Goal: Task Accomplishment & Management: Manage account settings

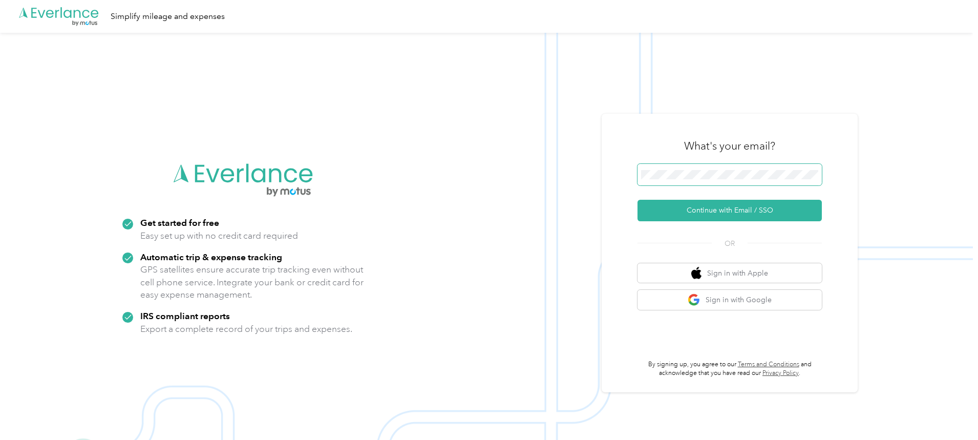
click at [666, 168] on span at bounding box center [729, 174] width 184 height 21
click at [637, 200] on button "Continue with Email / SSO" at bounding box center [729, 210] width 184 height 21
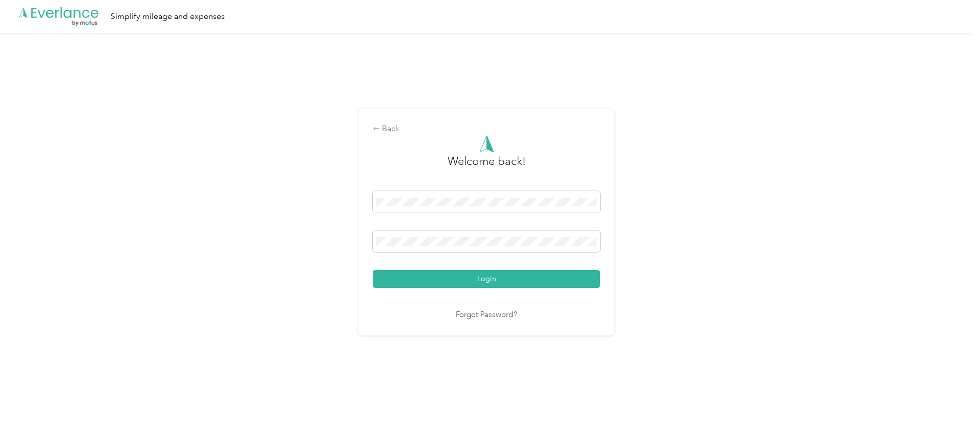
click at [373, 270] on button "Login" at bounding box center [486, 279] width 227 height 18
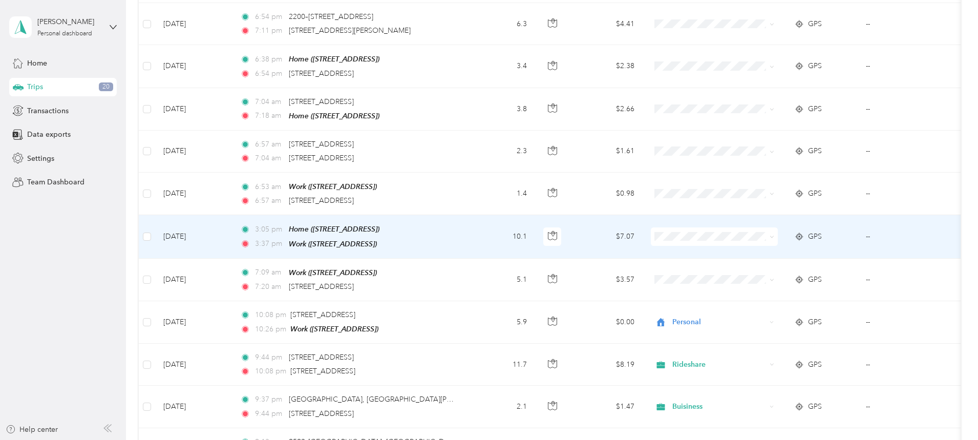
scroll to position [768, 0]
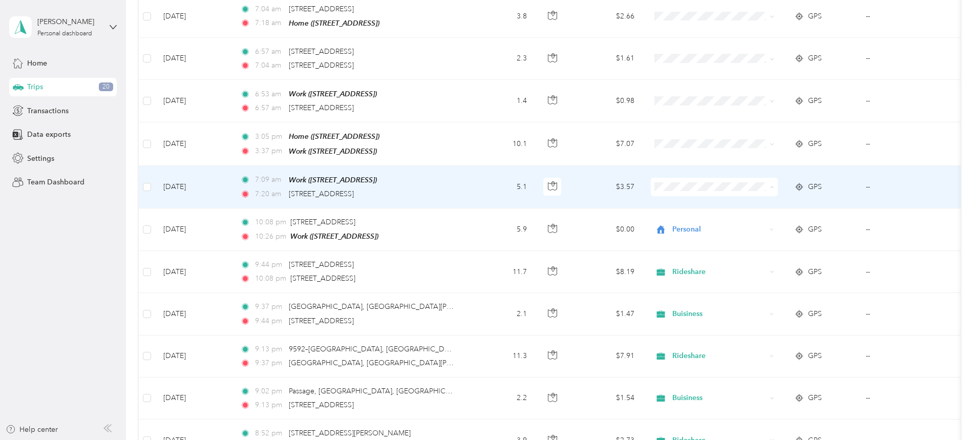
click at [757, 220] on span "Personal" at bounding box center [791, 220] width 95 height 11
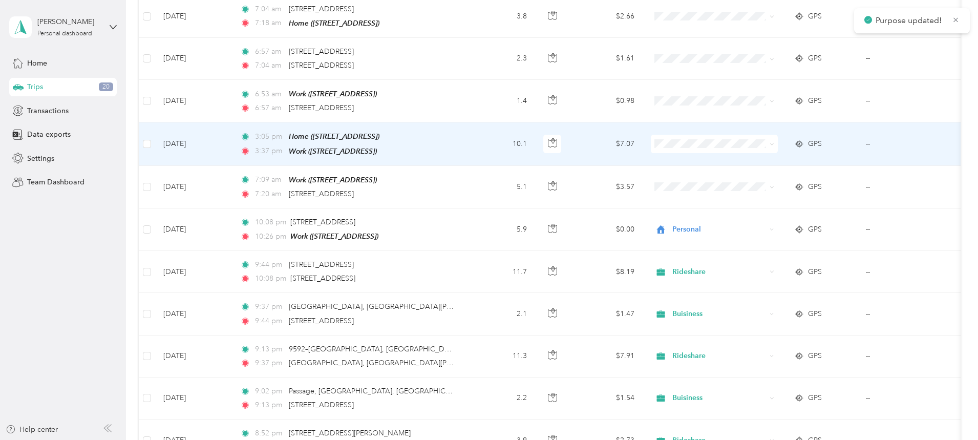
click at [758, 180] on li "Personal" at bounding box center [782, 178] width 127 height 18
click at [759, 184] on li "Personal" at bounding box center [782, 178] width 127 height 18
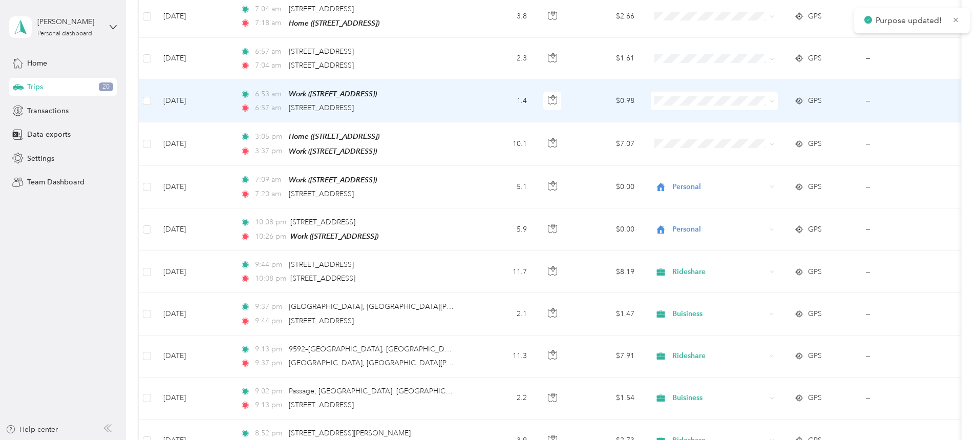
click at [759, 207] on span "Buisiness" at bounding box center [791, 207] width 95 height 11
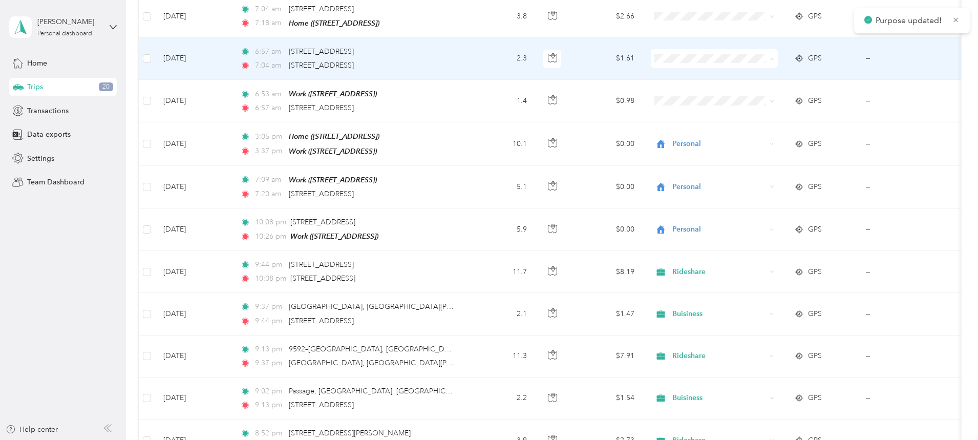
click at [765, 182] on span "Rideshare" at bounding box center [791, 183] width 95 height 11
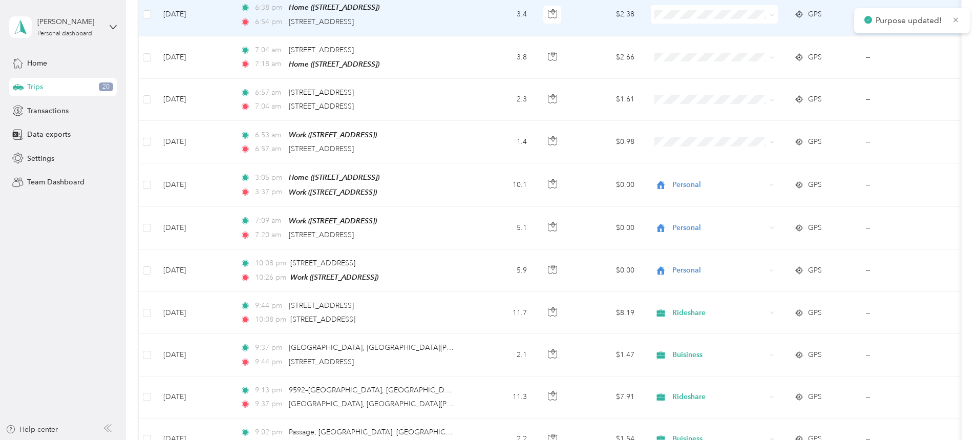
scroll to position [665, 0]
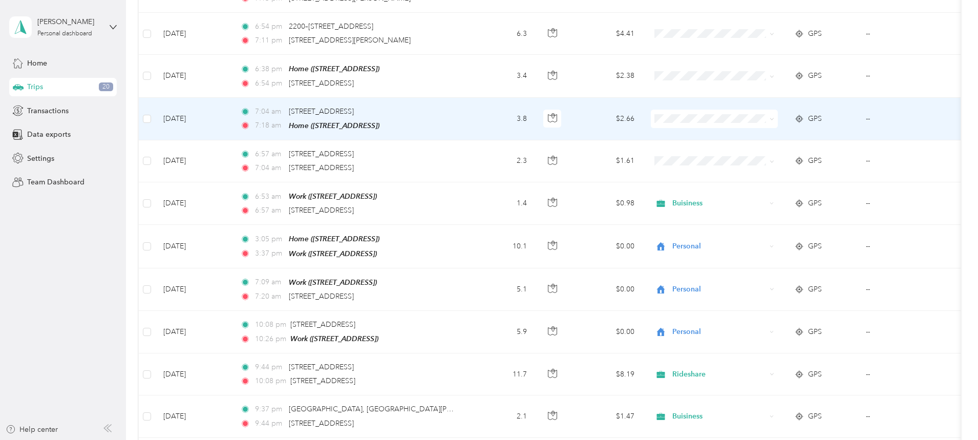
click at [768, 153] on span "Personal" at bounding box center [791, 152] width 95 height 11
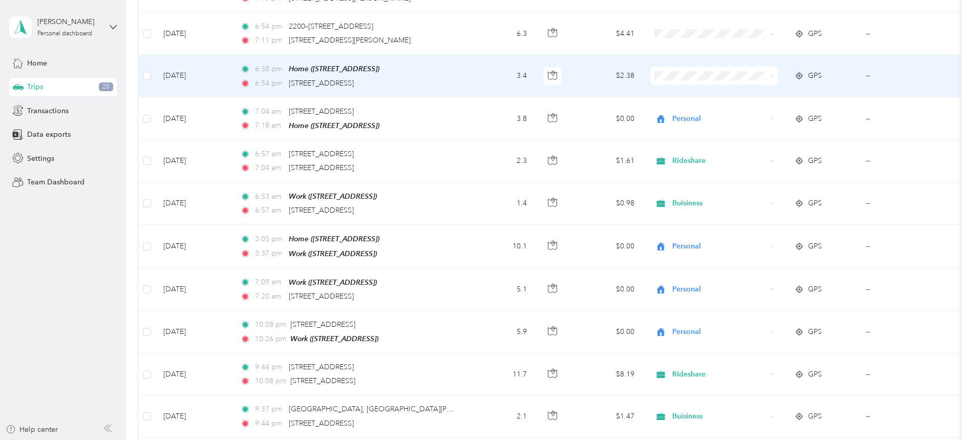
click at [762, 183] on span "Buisiness" at bounding box center [791, 184] width 95 height 11
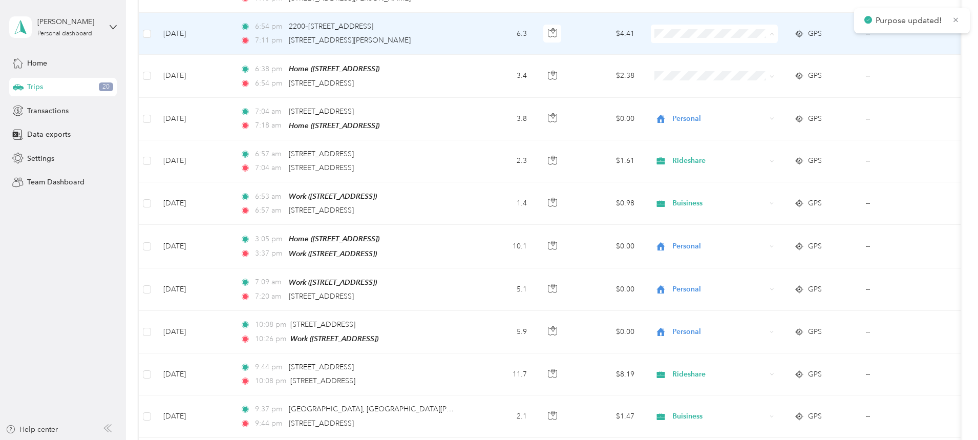
click at [770, 157] on span "Rideshare" at bounding box center [791, 160] width 95 height 11
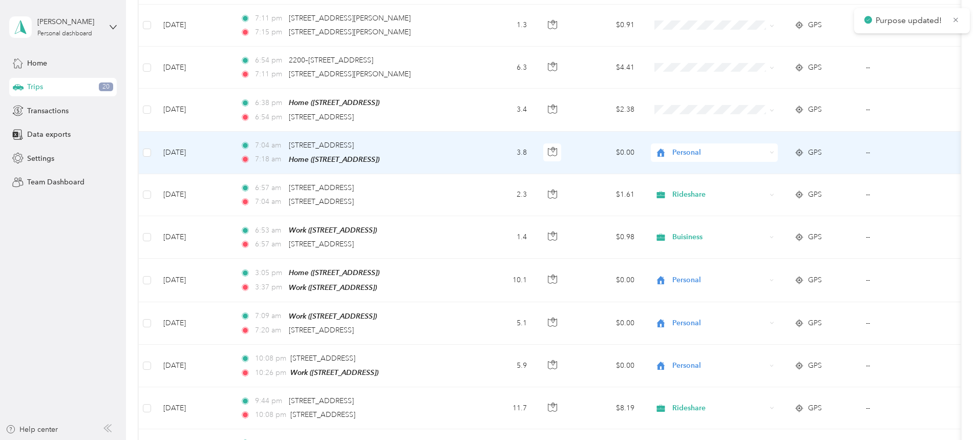
scroll to position [563, 0]
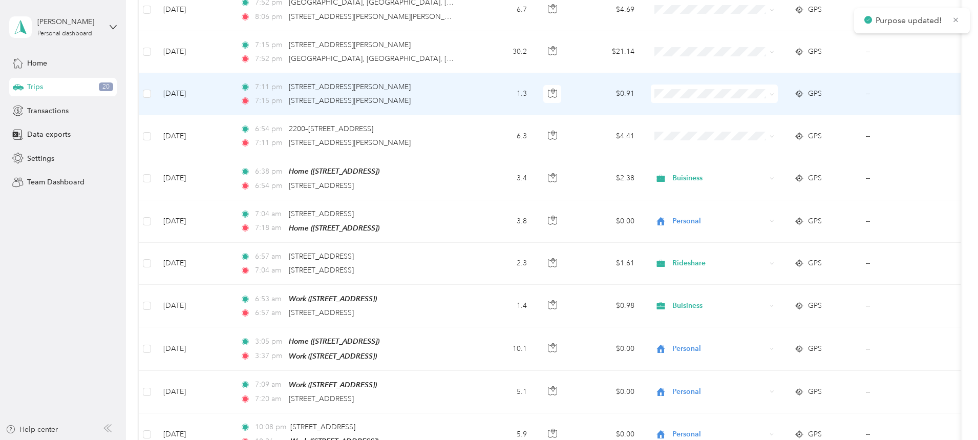
click at [745, 98] on span at bounding box center [714, 93] width 127 height 18
click at [763, 199] on span "Buisiness" at bounding box center [791, 202] width 95 height 11
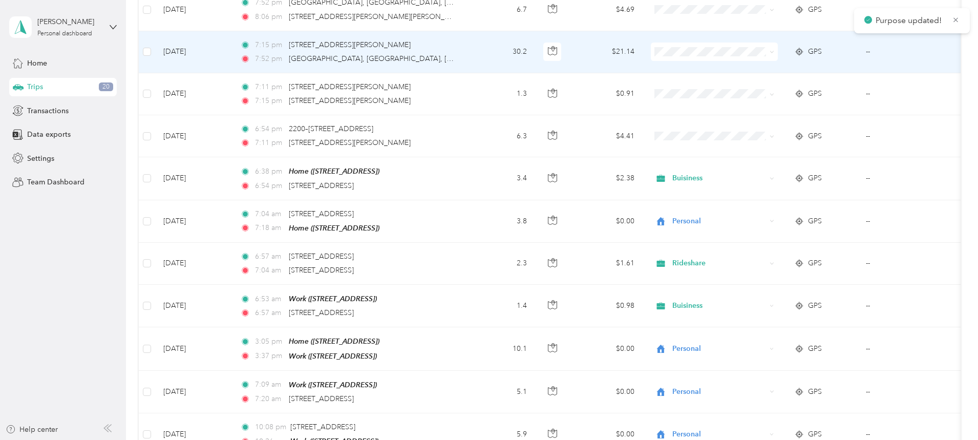
click at [758, 174] on span "Rideshare" at bounding box center [791, 176] width 95 height 11
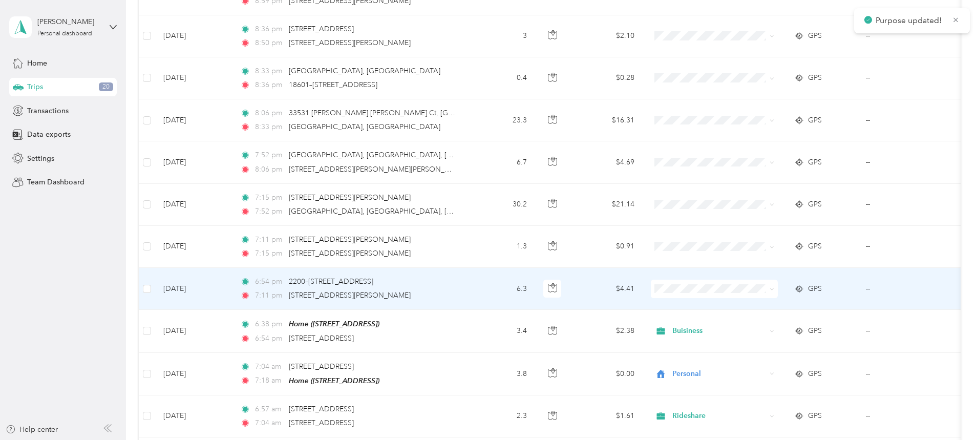
scroll to position [409, 0]
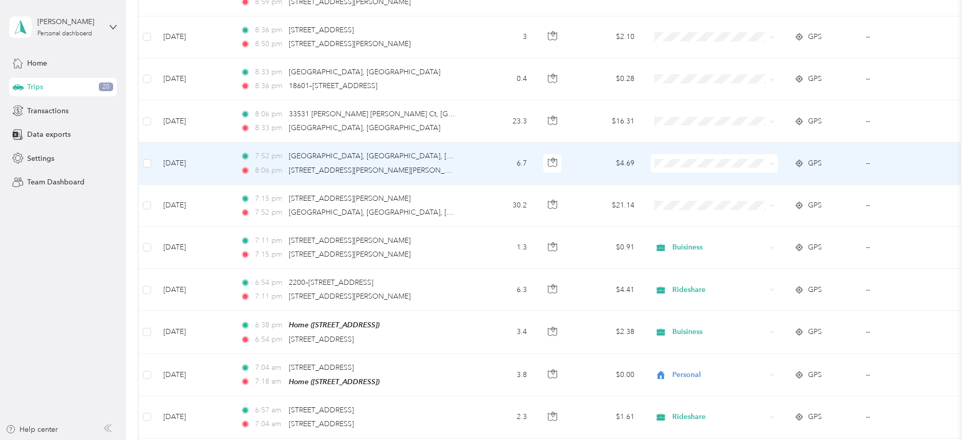
click at [771, 268] on span "Buisiness" at bounding box center [791, 269] width 95 height 11
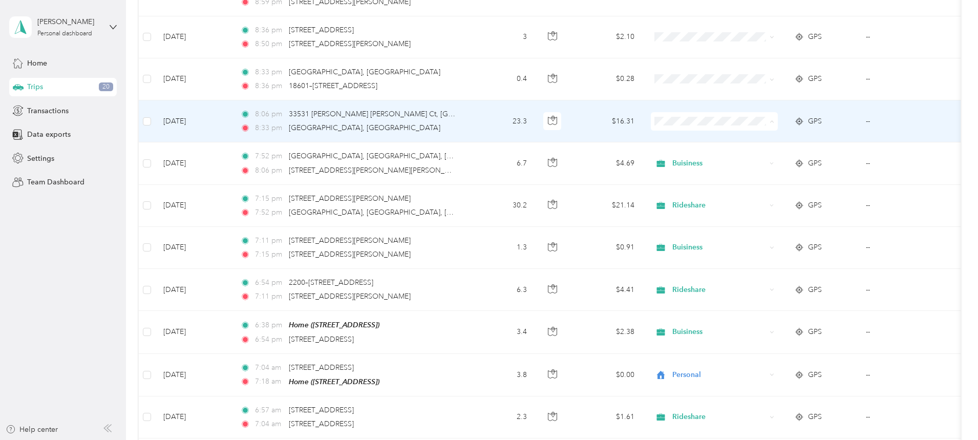
click at [758, 244] on span "Rideshare" at bounding box center [791, 247] width 95 height 11
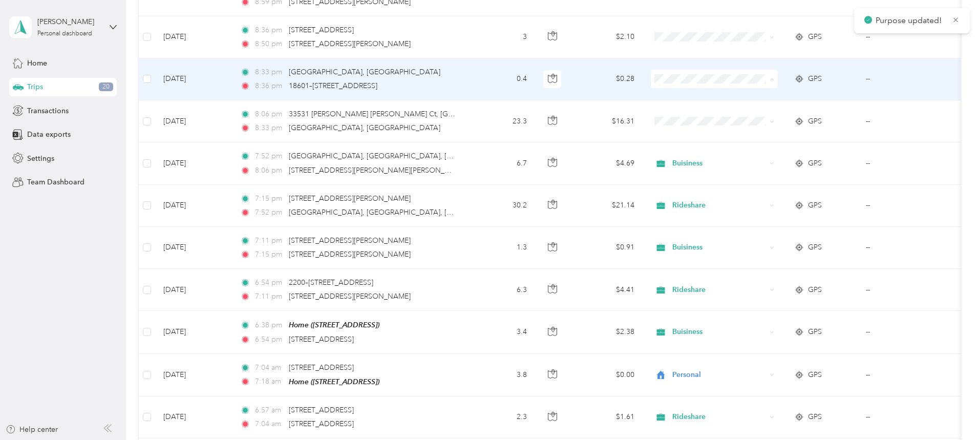
click at [759, 189] on span "Buisiness" at bounding box center [791, 187] width 95 height 11
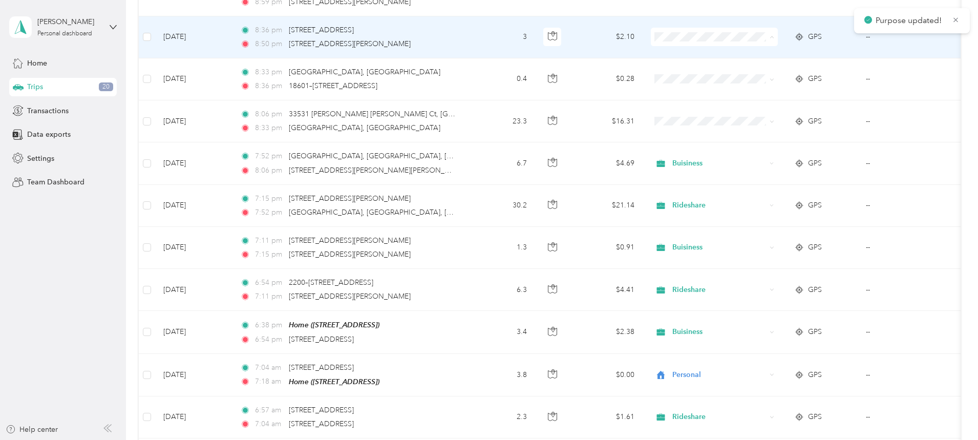
click at [763, 161] on span "Rideshare" at bounding box center [791, 163] width 95 height 11
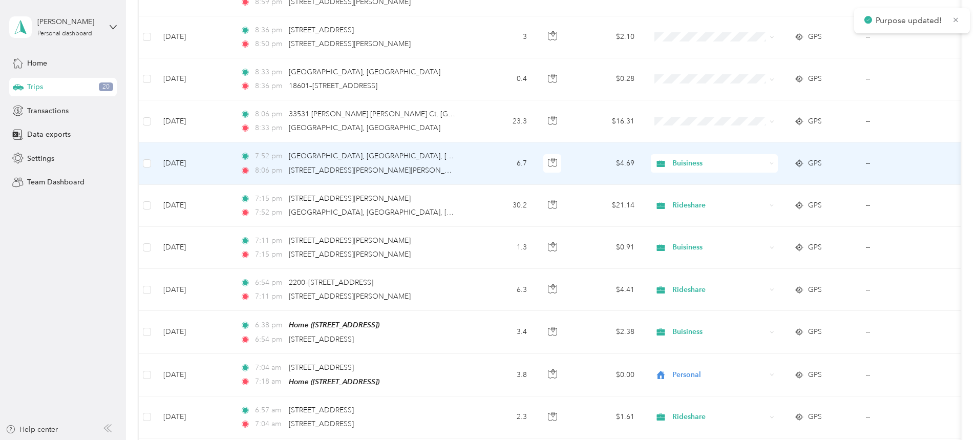
scroll to position [358, 0]
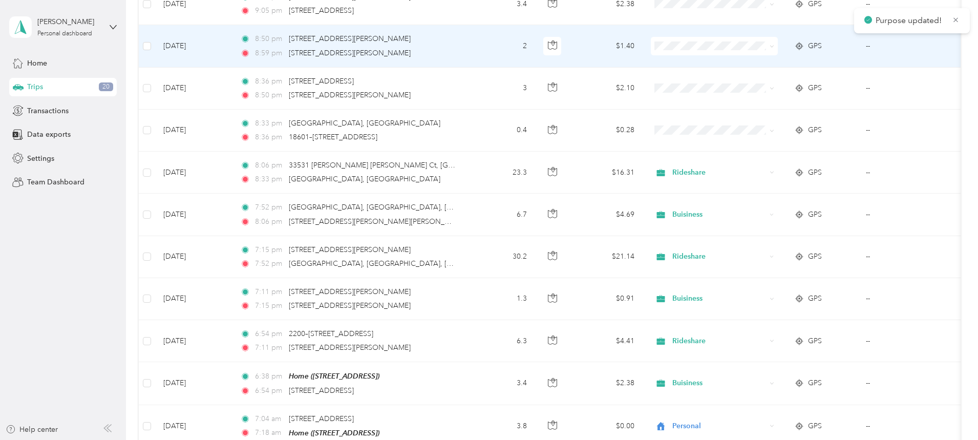
click at [739, 38] on span at bounding box center [714, 46] width 127 height 18
click at [760, 149] on span "Buisiness" at bounding box center [791, 154] width 95 height 11
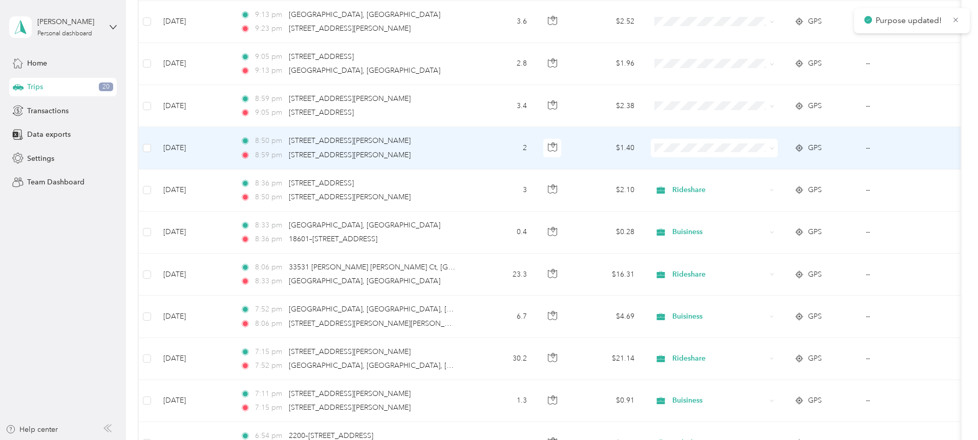
scroll to position [256, 0]
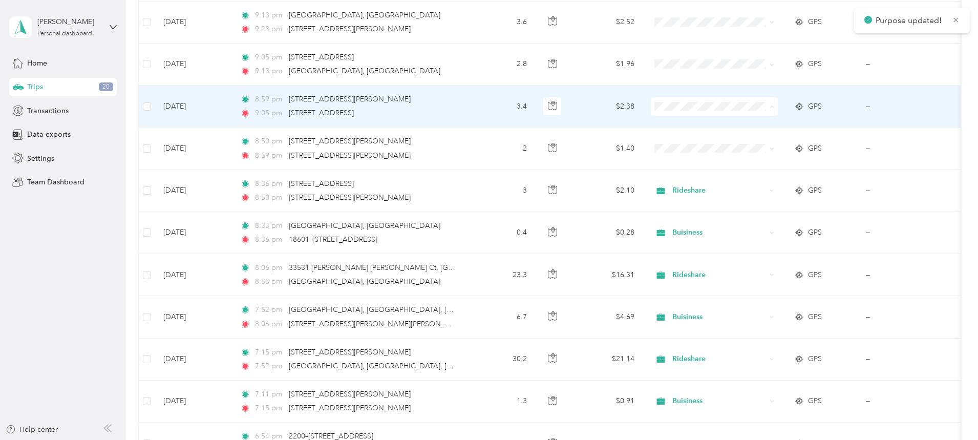
click at [755, 227] on span "Rideshare" at bounding box center [791, 232] width 95 height 11
click at [754, 231] on span "Rideshare" at bounding box center [791, 232] width 95 height 11
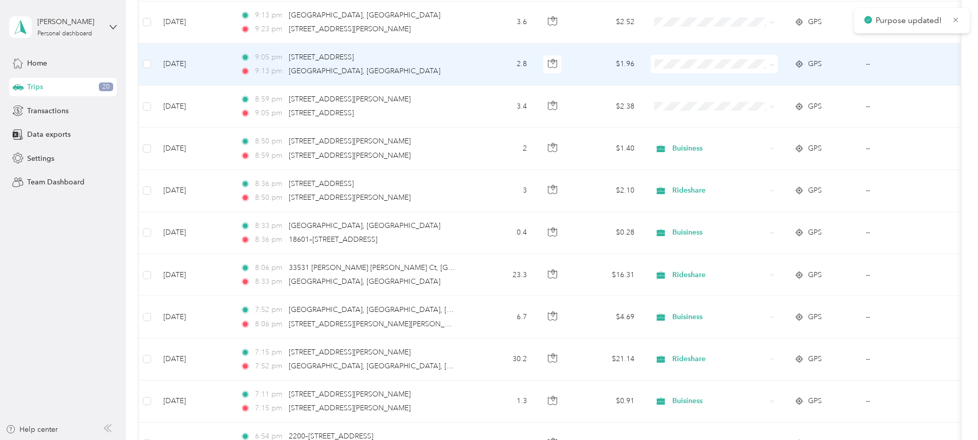
click at [755, 58] on span at bounding box center [714, 64] width 127 height 18
click at [777, 169] on span "Buisiness" at bounding box center [791, 172] width 95 height 11
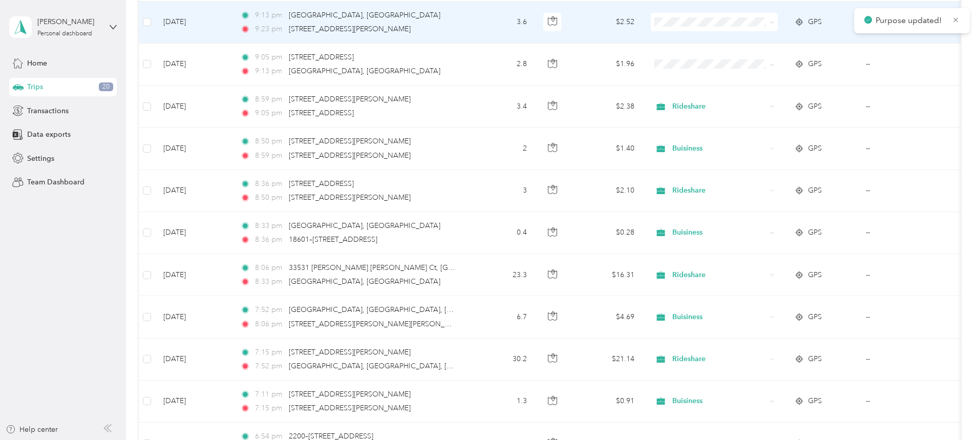
click at [765, 145] on span "Rideshare" at bounding box center [791, 145] width 95 height 11
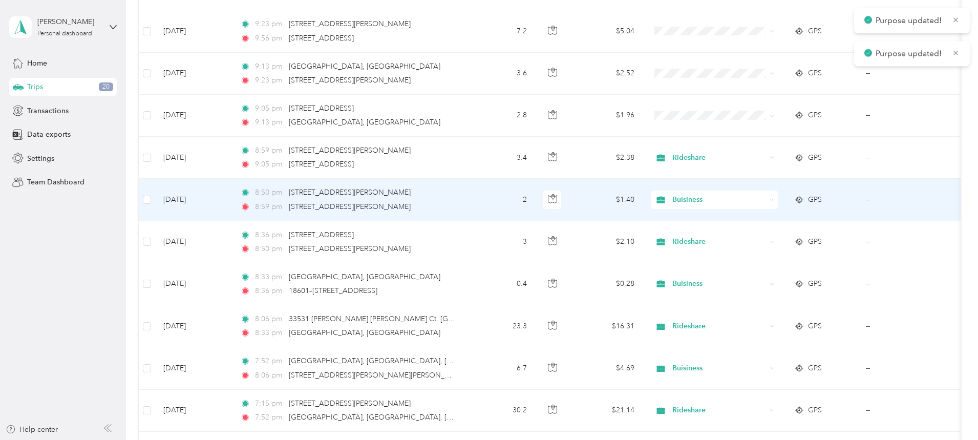
scroll to position [154, 0]
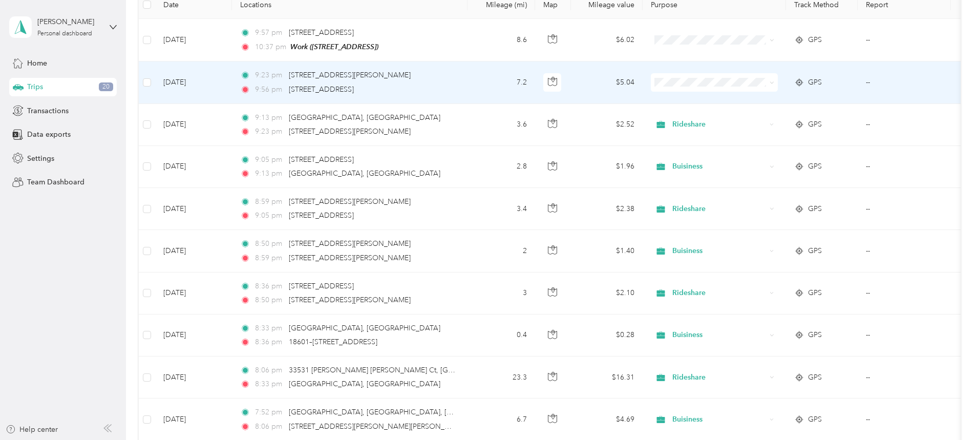
click at [758, 196] on li "Buisiness" at bounding box center [782, 191] width 127 height 18
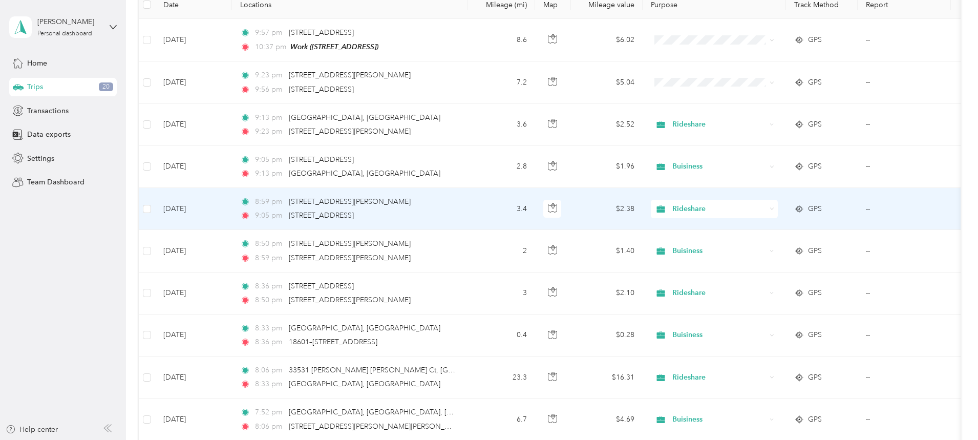
scroll to position [51, 0]
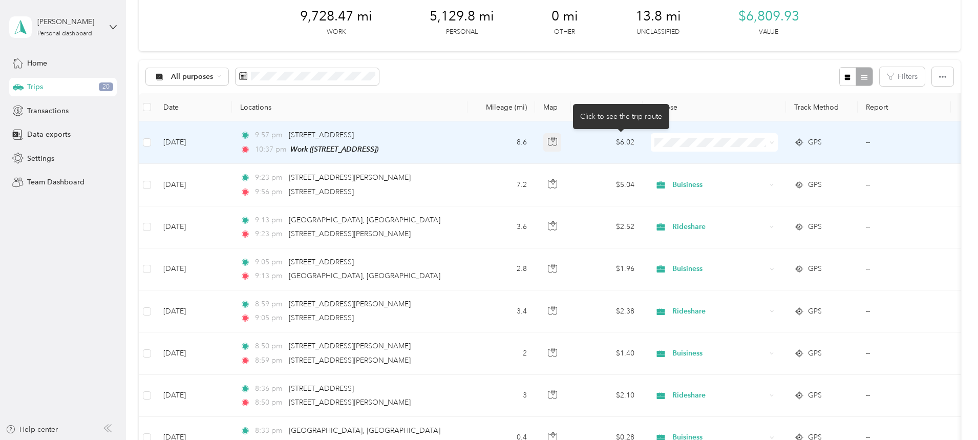
click at [557, 142] on icon "button" at bounding box center [552, 141] width 9 height 9
click at [804, 144] on icon at bounding box center [799, 142] width 10 height 8
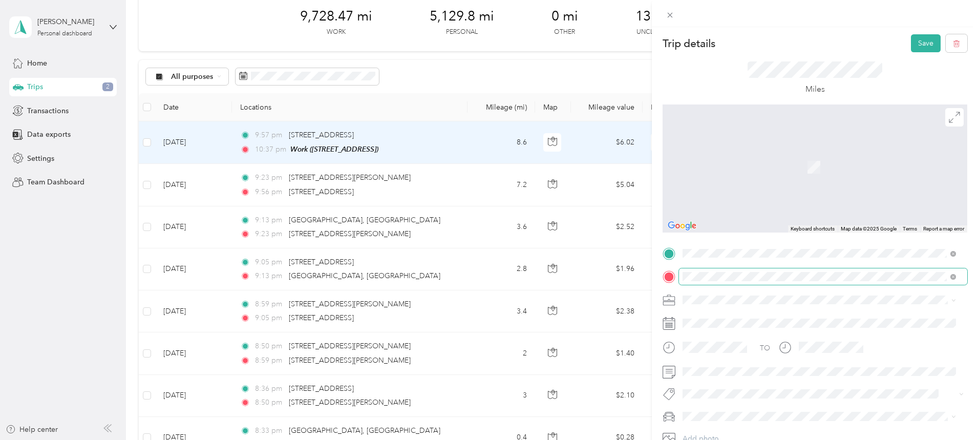
click at [712, 339] on span "[GEOGRAPHIC_DATA][US_STATE], [GEOGRAPHIC_DATA]" at bounding box center [796, 334] width 189 height 9
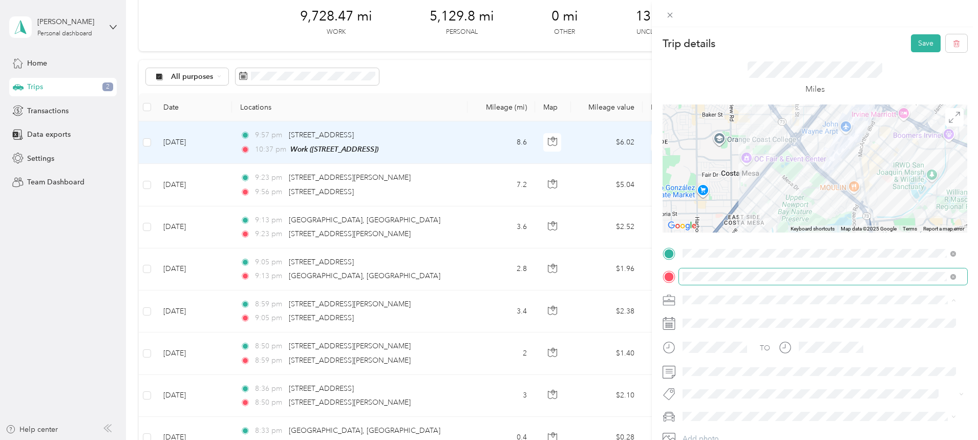
click at [720, 266] on div "Rideshare" at bounding box center [819, 263] width 266 height 11
click at [913, 45] on button "Save" at bounding box center [926, 43] width 30 height 18
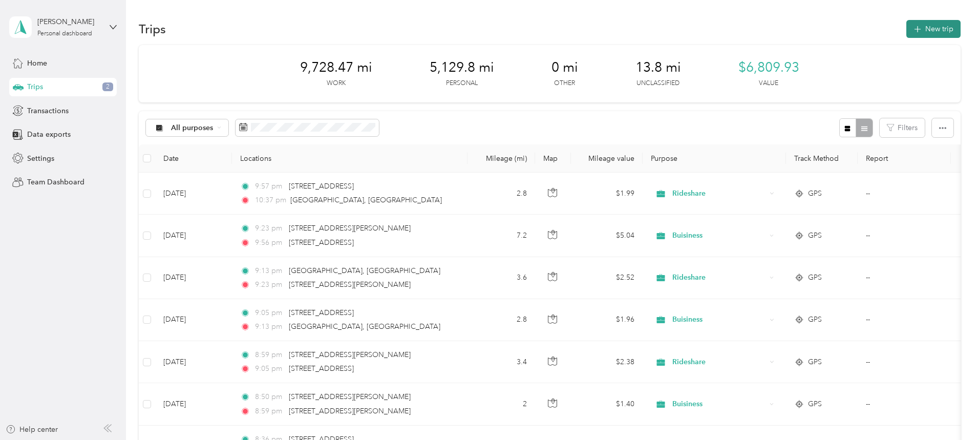
click at [906, 31] on button "New trip" at bounding box center [933, 29] width 54 height 18
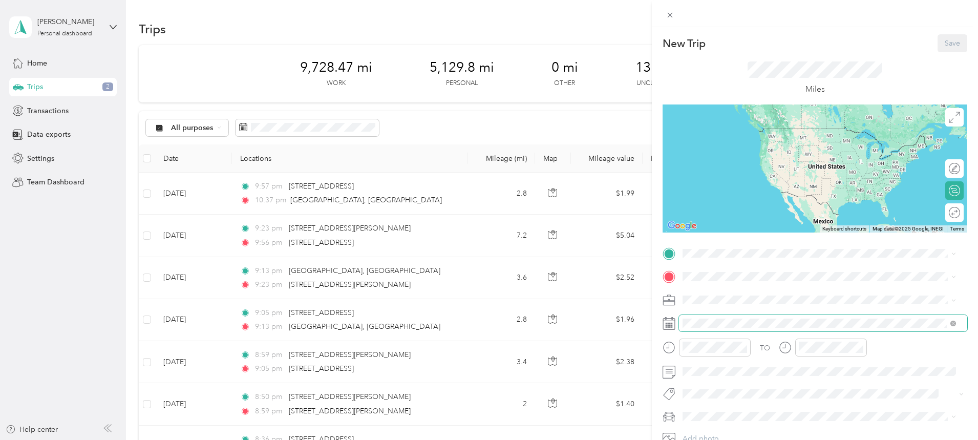
scroll to position [51, 0]
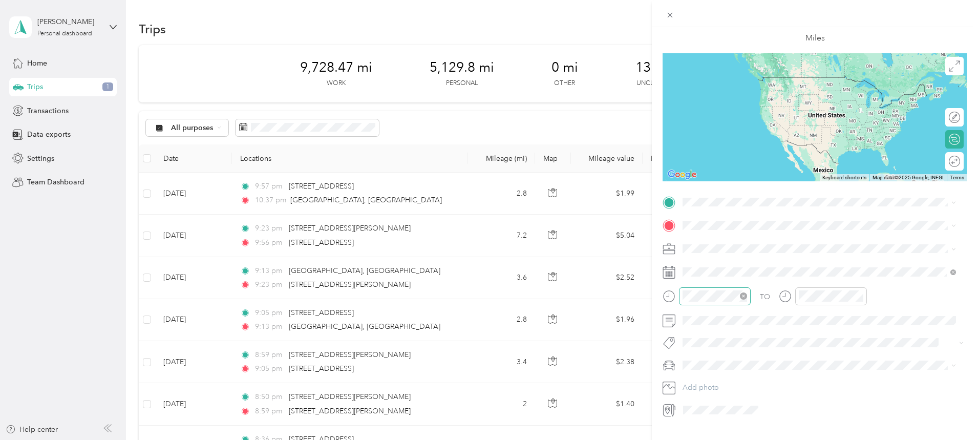
click at [744, 294] on icon "close-circle" at bounding box center [743, 295] width 7 height 7
click at [697, 238] on div "10" at bounding box center [693, 241] width 25 height 14
click at [719, 220] on div "37" at bounding box center [722, 220] width 25 height 14
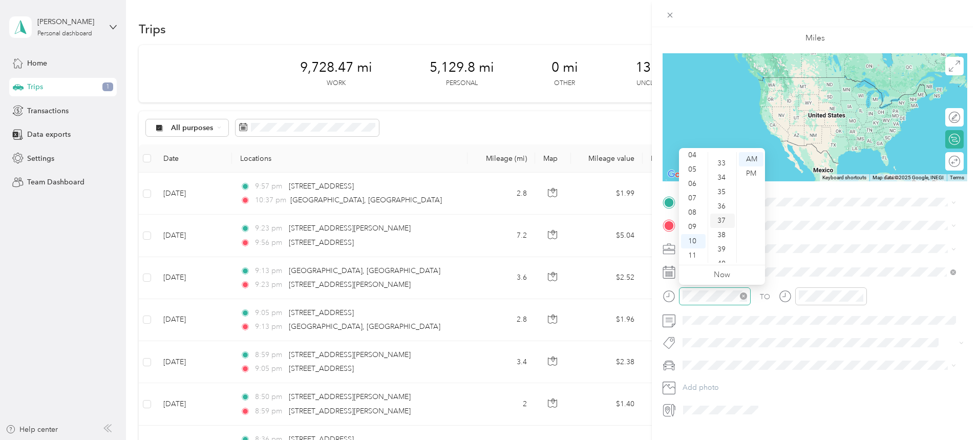
scroll to position [530, 0]
click at [753, 174] on div "PM" at bounding box center [751, 173] width 25 height 14
click at [891, 314] on span at bounding box center [823, 320] width 288 height 16
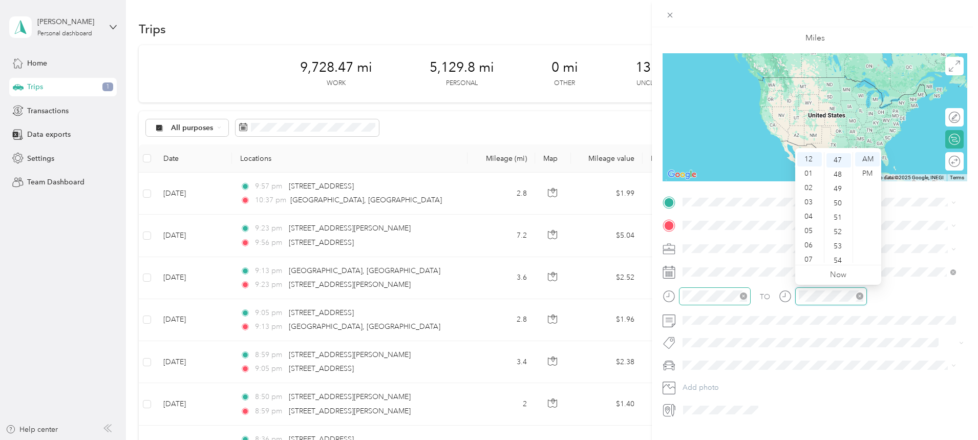
scroll to position [674, 0]
click at [860, 296] on icon "close-circle" at bounding box center [859, 295] width 7 height 7
click at [811, 242] on div "10" at bounding box center [809, 241] width 25 height 14
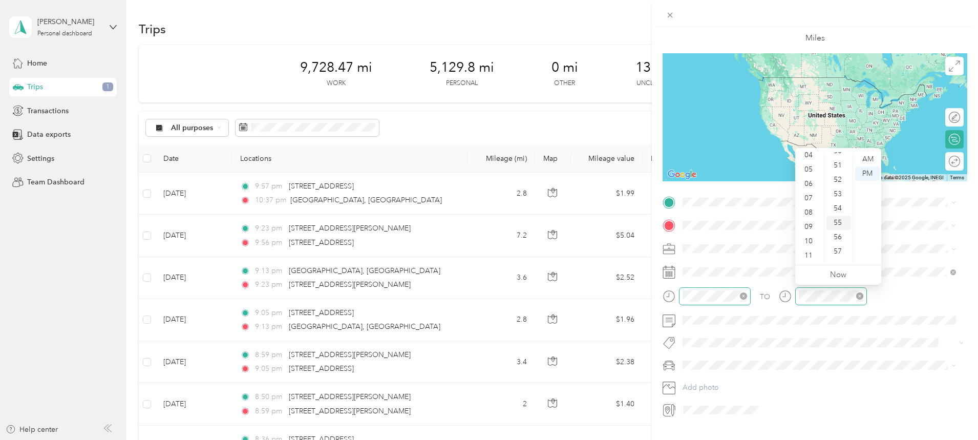
click at [839, 227] on div "55" at bounding box center [838, 222] width 25 height 14
click at [874, 177] on div "PM" at bounding box center [867, 173] width 25 height 14
click at [919, 301] on div "TO" at bounding box center [814, 299] width 305 height 25
click at [862, 295] on icon "close-circle" at bounding box center [859, 295] width 7 height 7
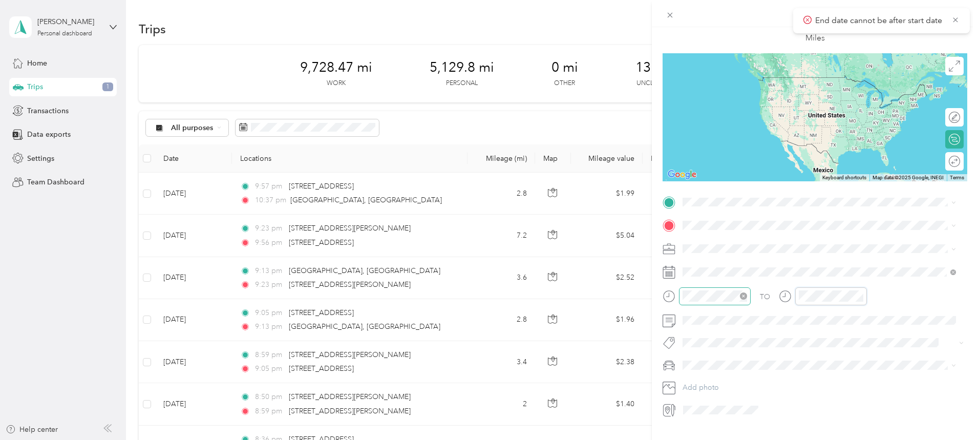
click at [862, 295] on icon "close-circle" at bounding box center [859, 295] width 7 height 7
click at [861, 294] on icon "close-circle" at bounding box center [859, 295] width 7 height 7
click at [787, 297] on icon at bounding box center [785, 296] width 13 height 13
click at [786, 296] on icon at bounding box center [785, 296] width 13 height 13
click at [785, 296] on icon at bounding box center [785, 296] width 13 height 13
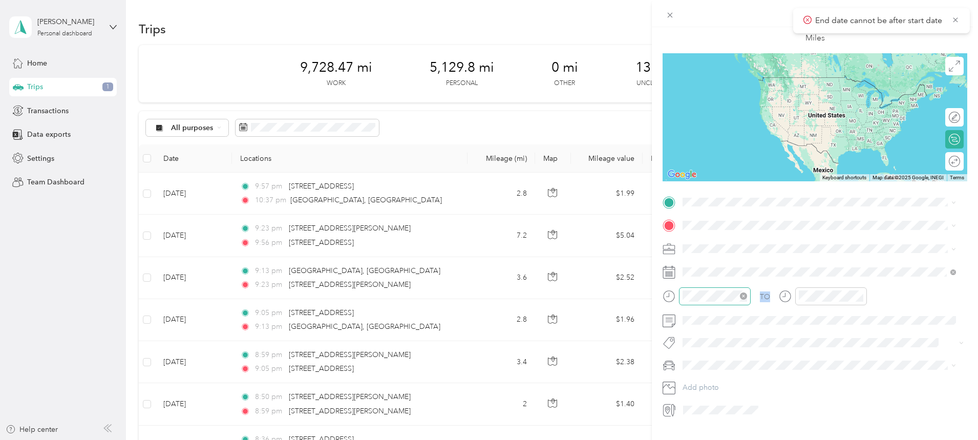
click at [785, 296] on icon at bounding box center [785, 296] width 13 height 13
click at [785, 299] on icon at bounding box center [785, 296] width 13 height 13
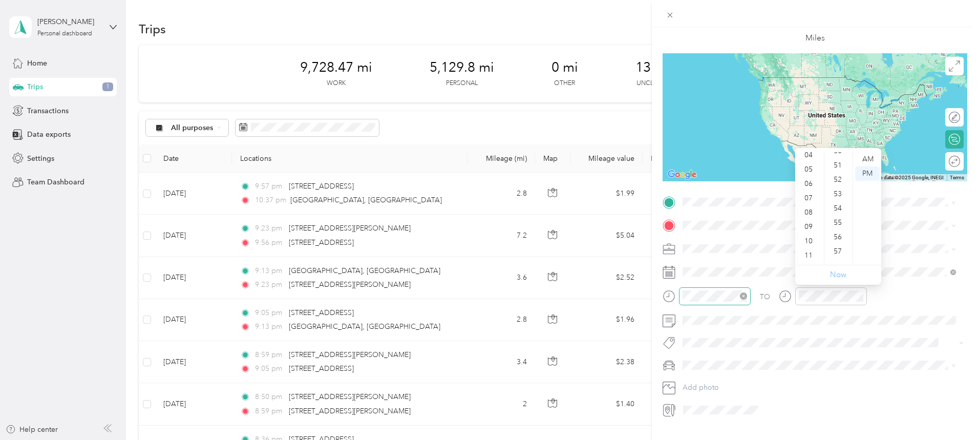
click at [836, 277] on link "Now" at bounding box center [838, 275] width 16 height 10
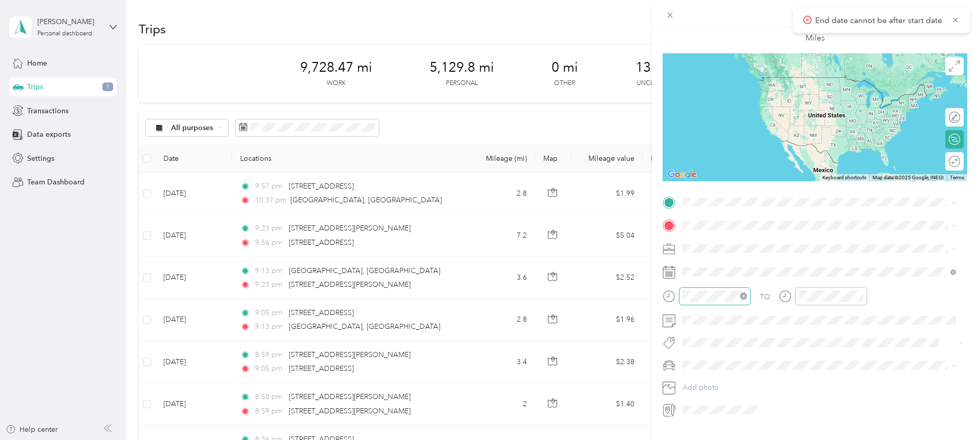
click at [721, 289] on div at bounding box center [715, 296] width 72 height 18
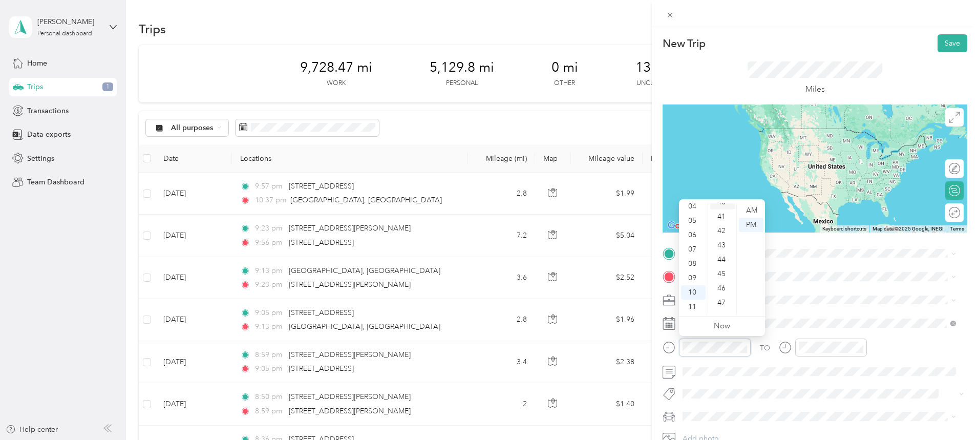
scroll to position [530, 0]
click at [723, 227] on div "38" at bounding box center [722, 225] width 25 height 14
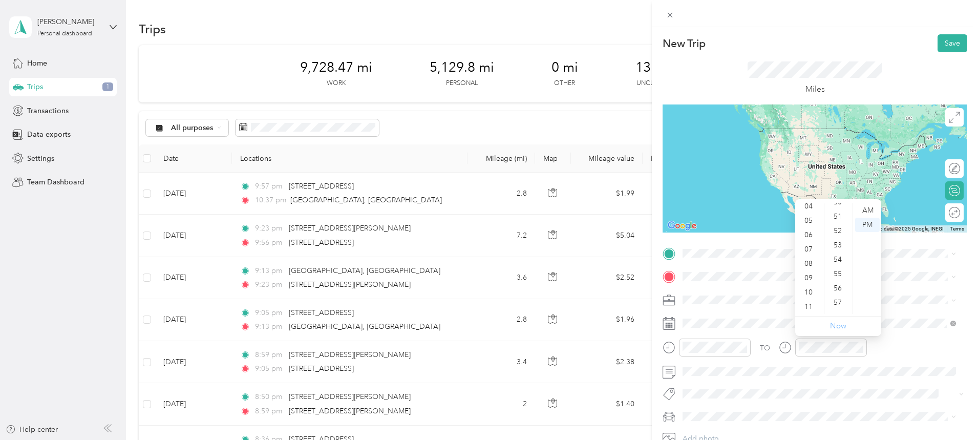
click at [841, 328] on link "Now" at bounding box center [838, 326] width 16 height 10
click at [896, 341] on div "TO" at bounding box center [814, 350] width 305 height 25
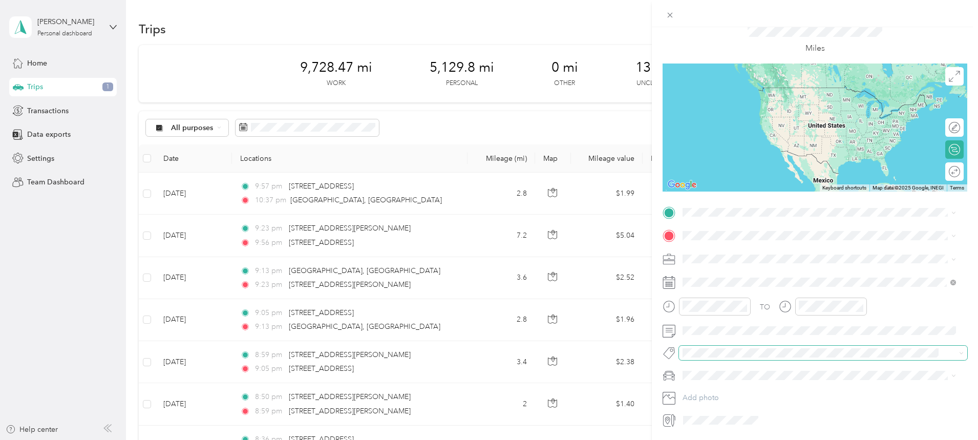
scroll to position [23, 0]
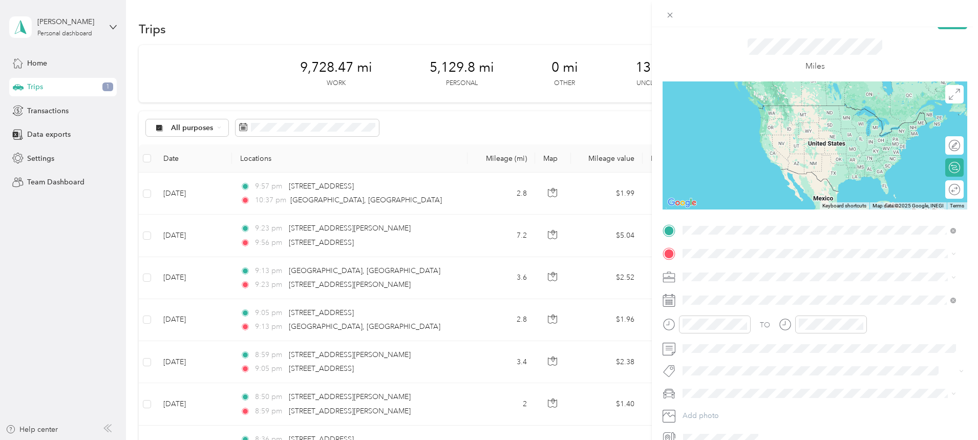
click at [748, 272] on span "[GEOGRAPHIC_DATA][US_STATE], [GEOGRAPHIC_DATA]" at bounding box center [796, 267] width 189 height 9
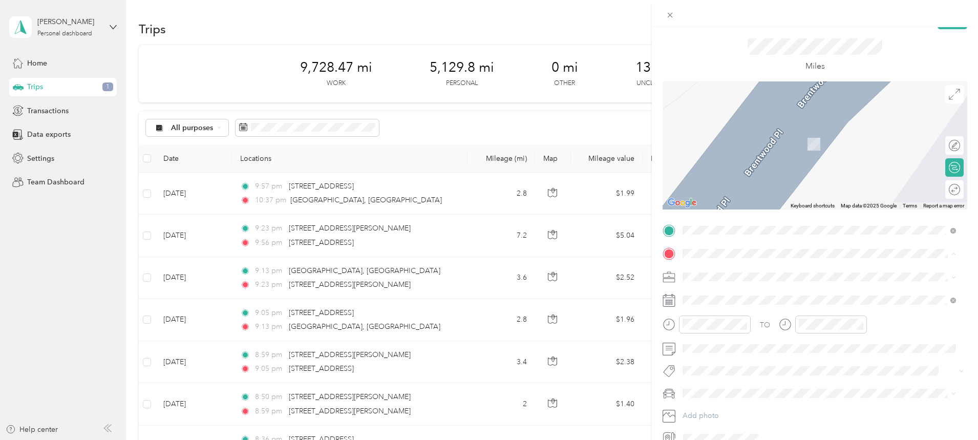
click at [742, 340] on div "Work [STREET_ADDRESS]" at bounding box center [734, 331] width 65 height 21
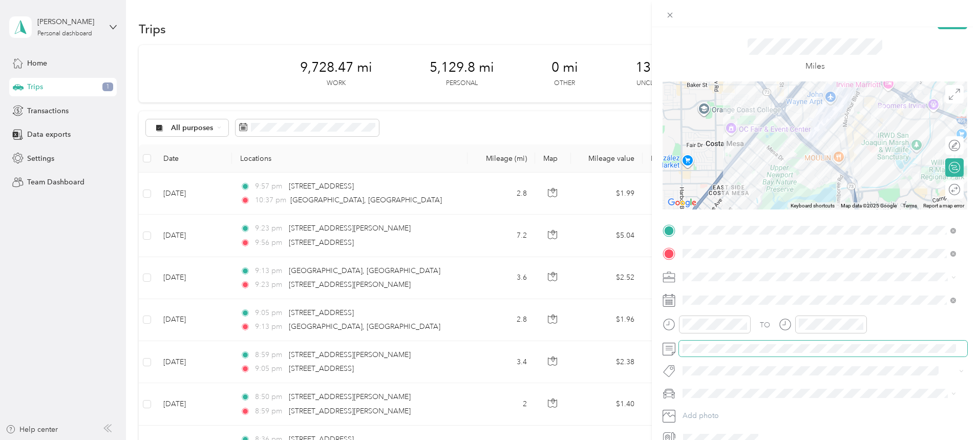
scroll to position [0, 0]
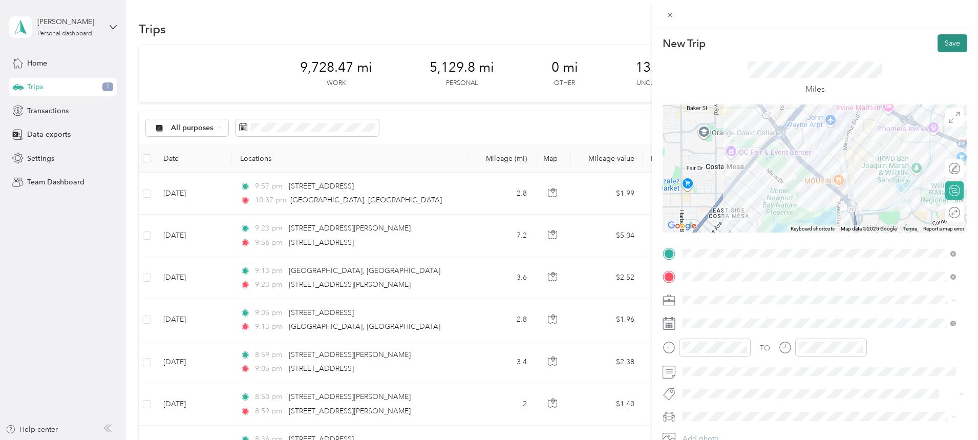
click at [944, 39] on button "Save" at bounding box center [952, 43] width 30 height 18
